Goal: Task Accomplishment & Management: Use online tool/utility

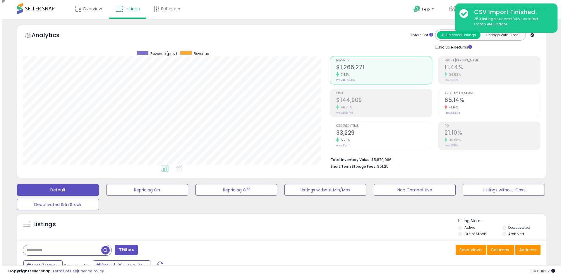
scroll to position [120, 307]
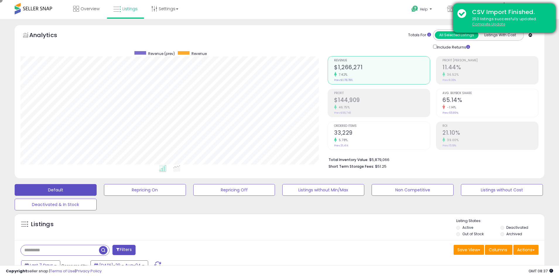
click at [488, 24] on u "Complete Update" at bounding box center [488, 24] width 33 height 5
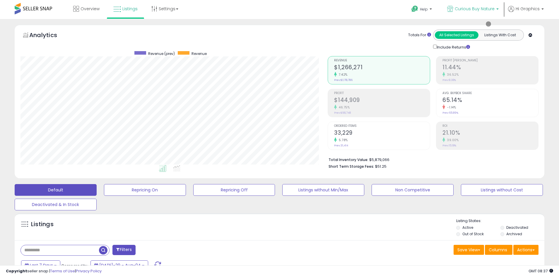
click at [476, 9] on span "Curious Buy Nature" at bounding box center [475, 9] width 40 height 6
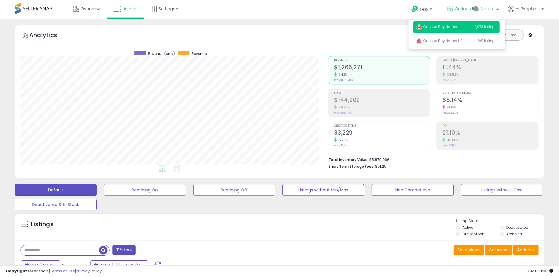
click at [457, 28] on p "Curious Buy Nature 2,973 listings" at bounding box center [456, 27] width 86 height 12
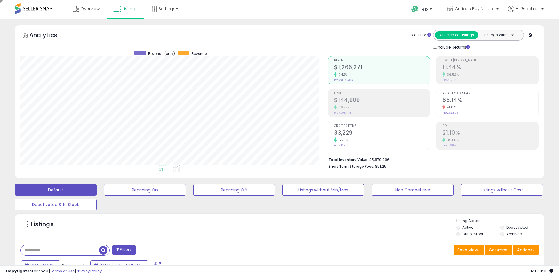
scroll to position [111, 0]
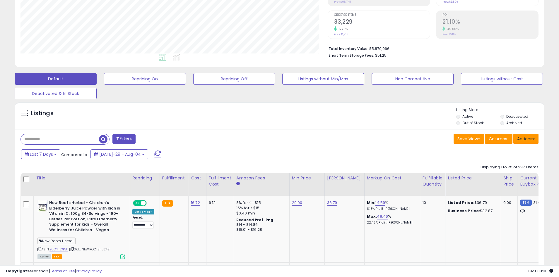
click at [526, 139] on button "Actions" at bounding box center [525, 139] width 25 height 10
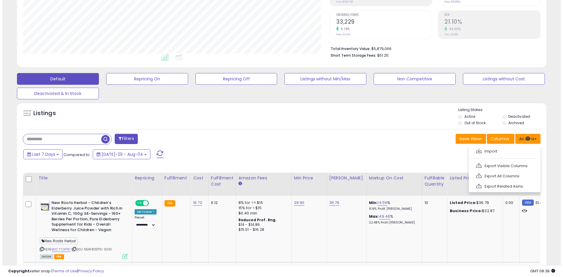
scroll to position [124, 0]
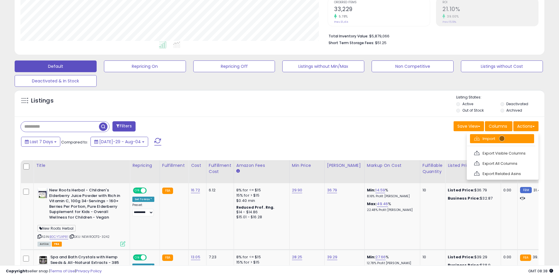
click at [502, 139] on link "Import" at bounding box center [502, 138] width 64 height 9
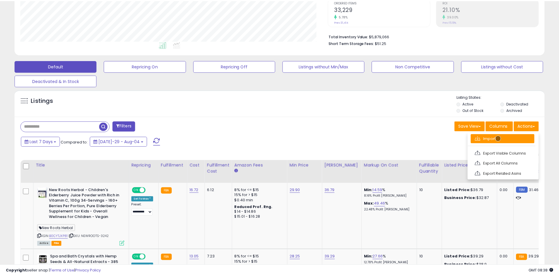
scroll to position [120, 310]
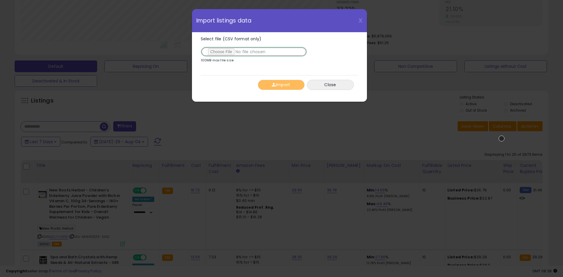
click at [253, 52] on input "Select file (CSV format only)" at bounding box center [254, 52] width 106 height 10
type input "**********"
click at [281, 85] on button "Import" at bounding box center [281, 85] width 47 height 10
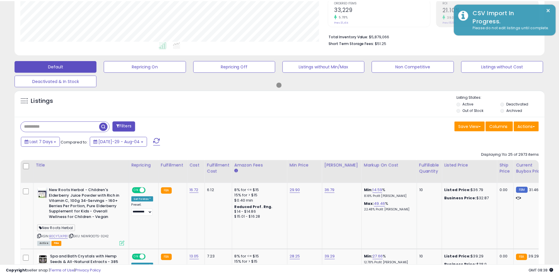
scroll to position [292572, 292385]
